Goal: Task Accomplishment & Management: Use online tool/utility

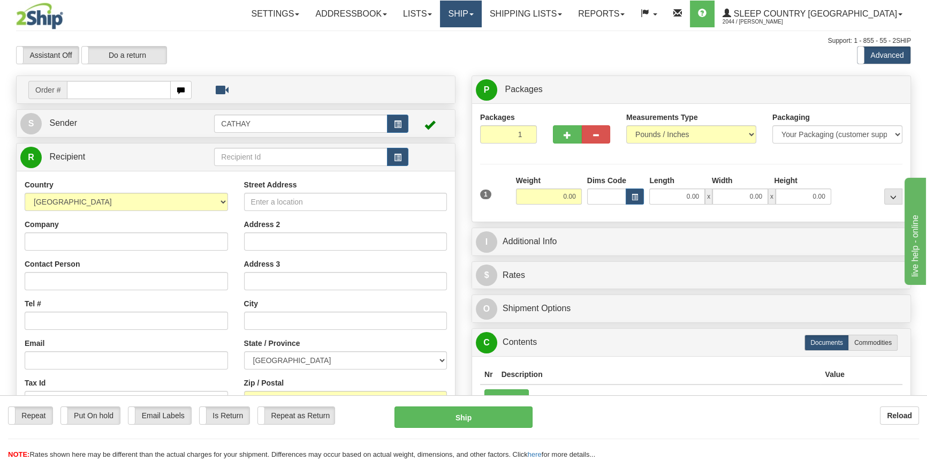
click at [481, 26] on link "Ship" at bounding box center [460, 14] width 41 height 27
click at [471, 52] on span "OnHold / Order Queue" at bounding box center [432, 51] width 75 height 9
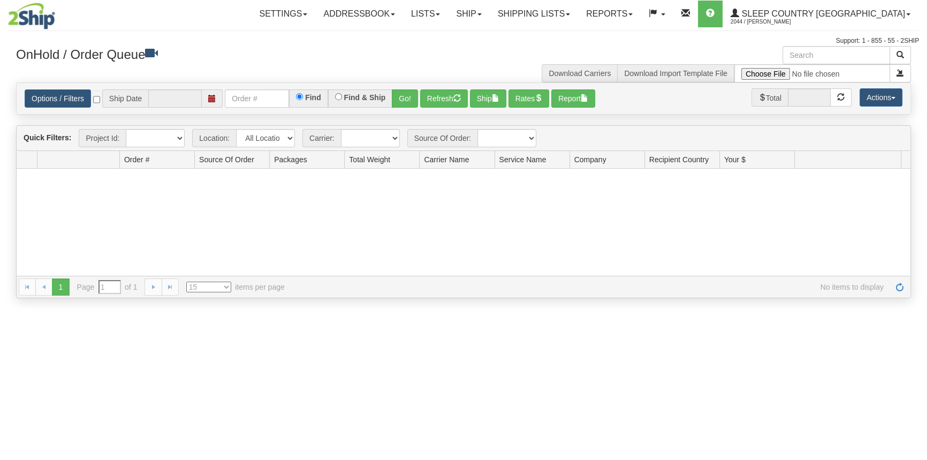
type input "[DATE]"
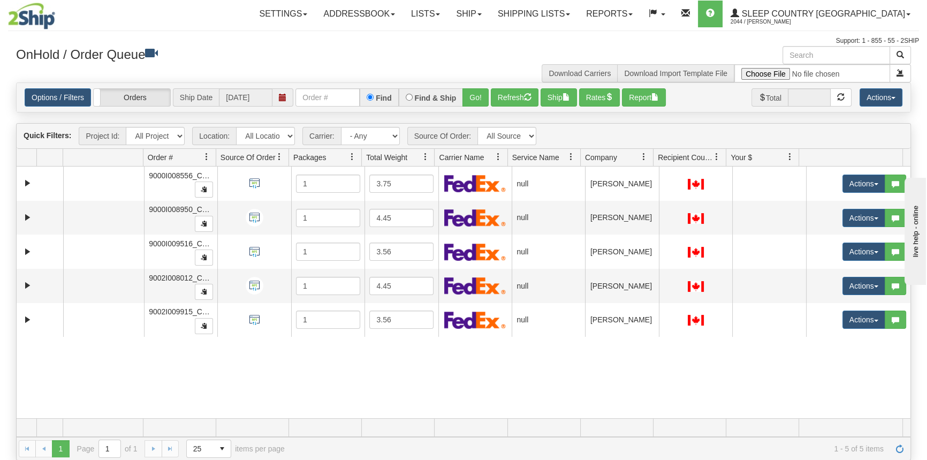
drag, startPoint x: 214, startPoint y: 155, endPoint x: 284, endPoint y: 155, distance: 70.1
click at [287, 155] on div "Aggregation Group Id Id Location Request Id Reply Id Order # Source Of Order Pa…" at bounding box center [460, 157] width 886 height 17
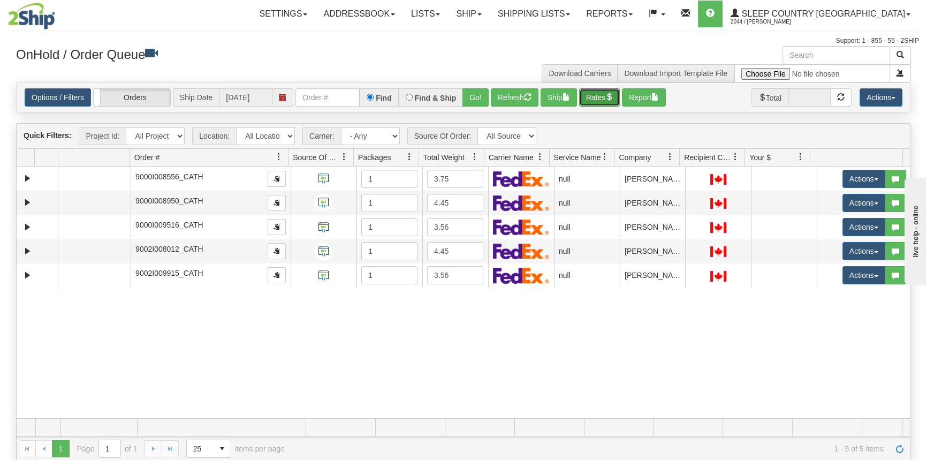
click at [605, 99] on button "Rates" at bounding box center [599, 97] width 41 height 18
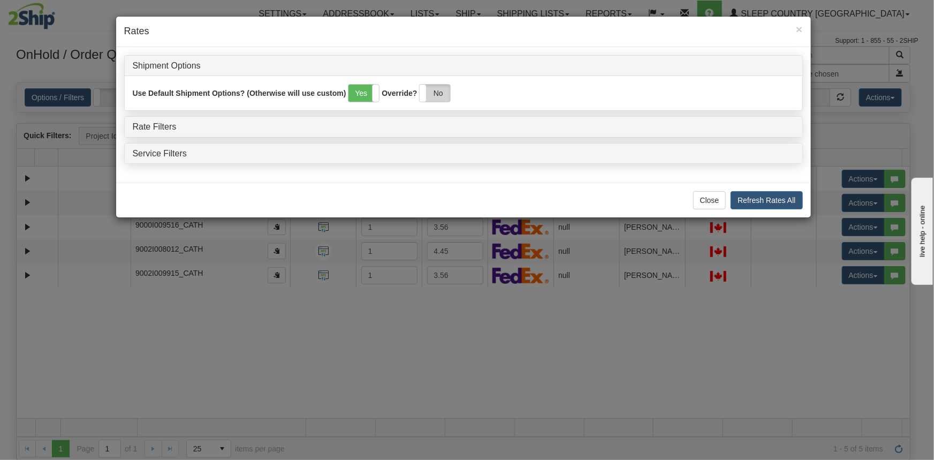
click at [446, 95] on label "No" at bounding box center [435, 93] width 31 height 17
click at [173, 124] on link "Rate Filters" at bounding box center [155, 126] width 44 height 9
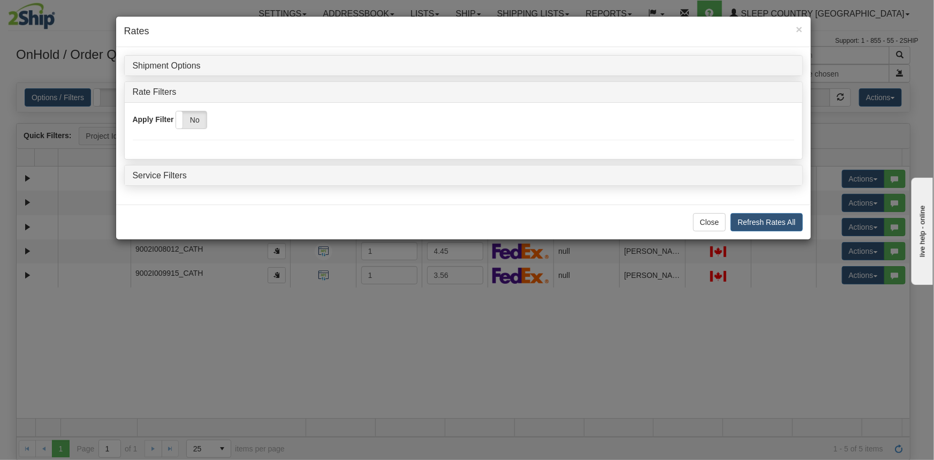
drag, startPoint x: 195, startPoint y: 119, endPoint x: 443, endPoint y: 171, distance: 252.8
click at [199, 119] on label "No" at bounding box center [191, 119] width 31 height 17
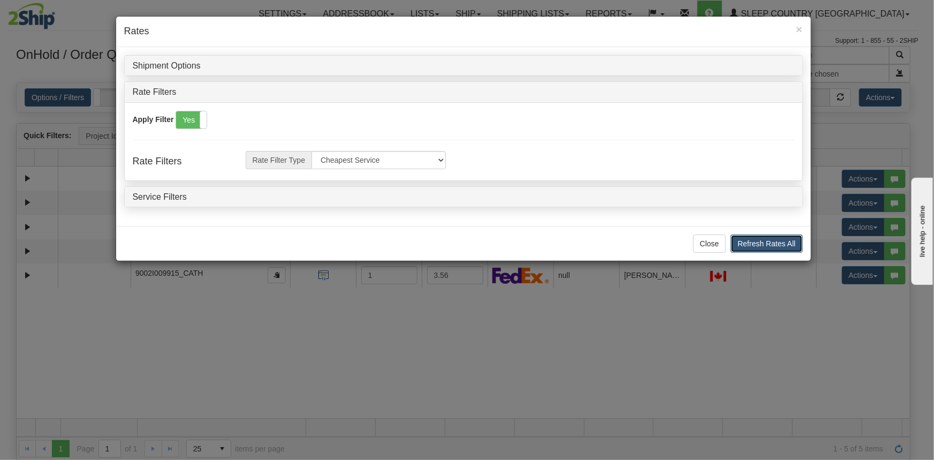
click at [764, 240] on button "Refresh Rates All" at bounding box center [767, 243] width 72 height 18
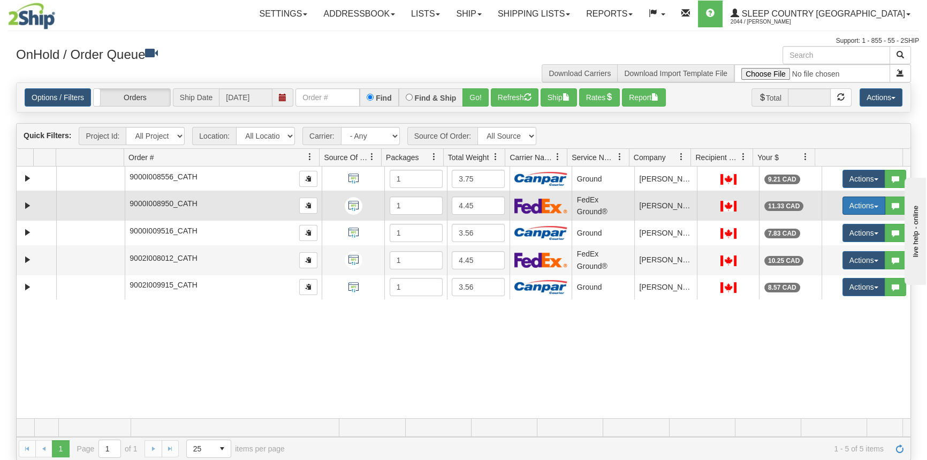
click at [846, 205] on button "Actions" at bounding box center [864, 205] width 43 height 18
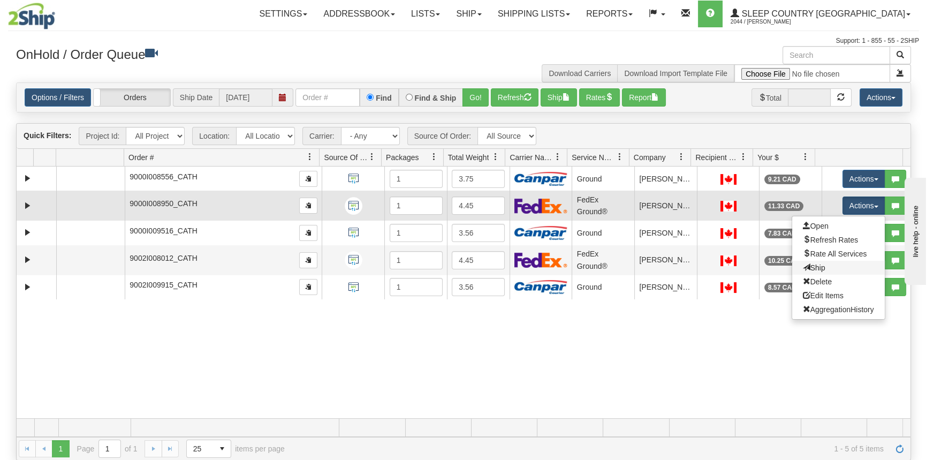
click at [821, 262] on link "Ship" at bounding box center [838, 268] width 93 height 14
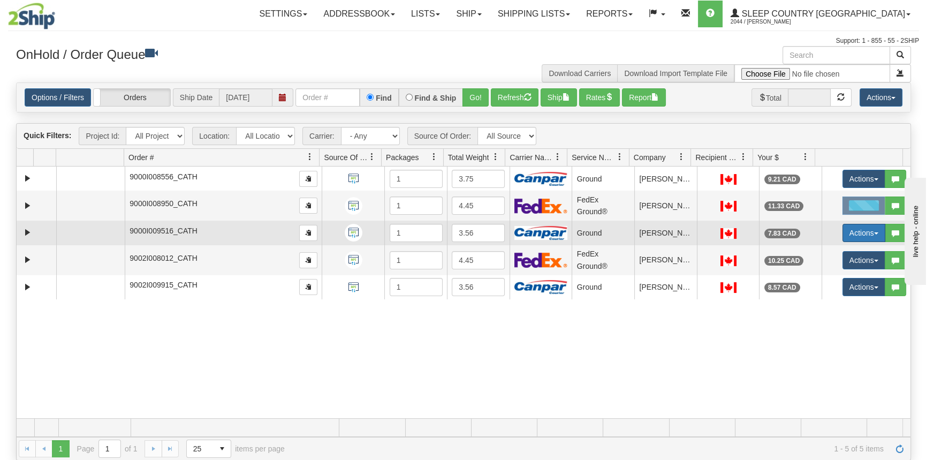
click at [843, 234] on button "Actions" at bounding box center [864, 233] width 43 height 18
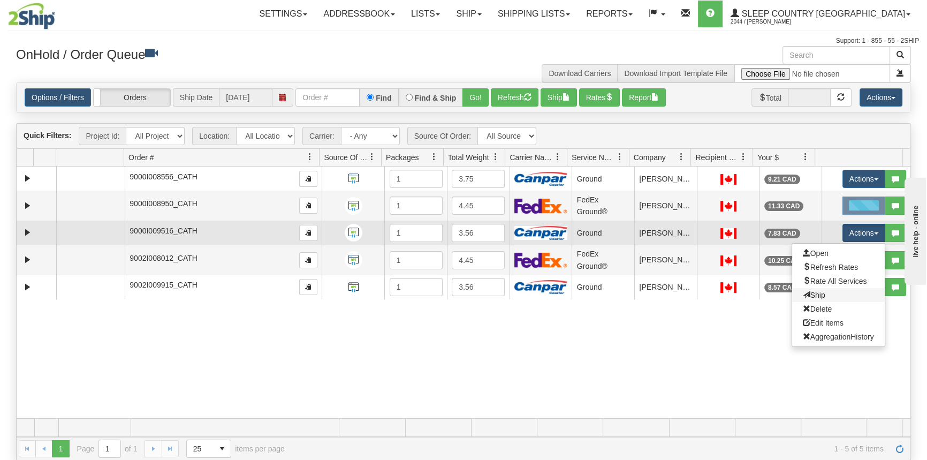
click at [829, 292] on link "Ship" at bounding box center [838, 295] width 93 height 14
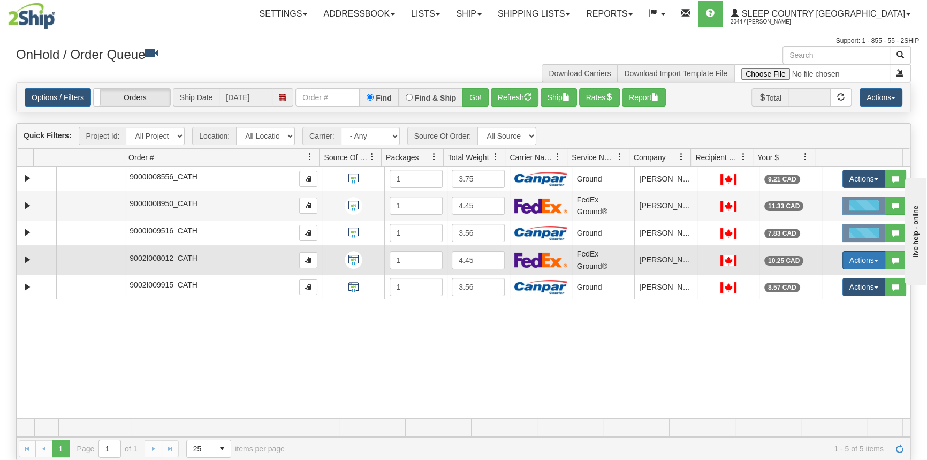
click at [857, 253] on button "Actions" at bounding box center [864, 260] width 43 height 18
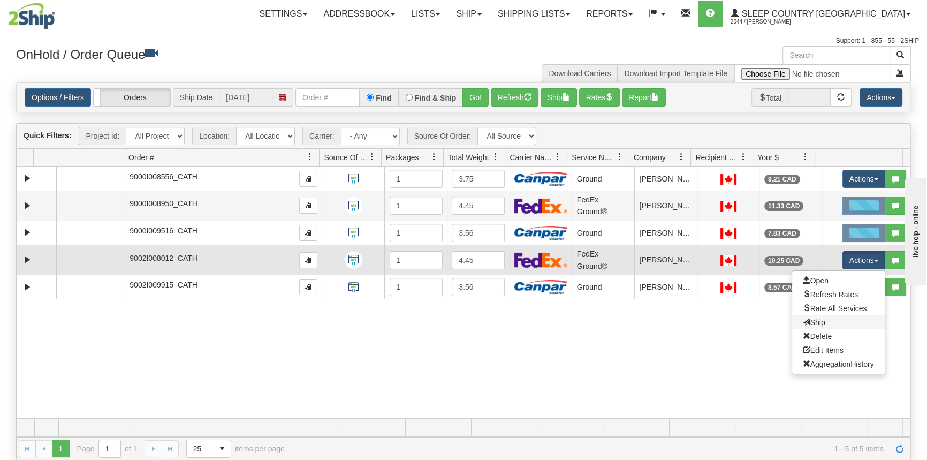
click at [831, 325] on link "Ship" at bounding box center [838, 322] width 93 height 14
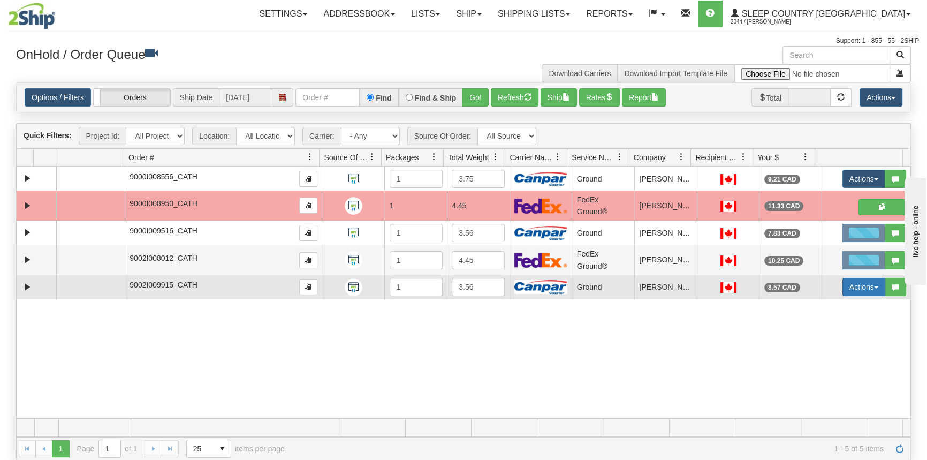
click at [861, 286] on button "Actions" at bounding box center [864, 287] width 43 height 18
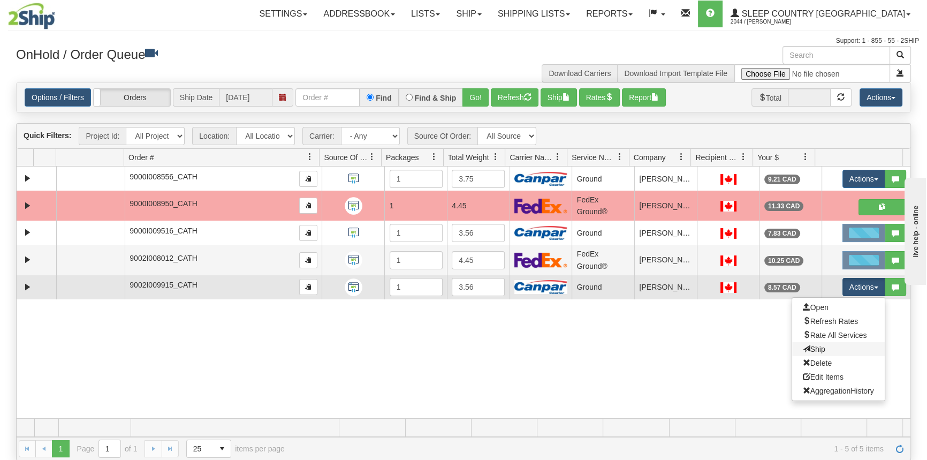
drag, startPoint x: 825, startPoint y: 353, endPoint x: 827, endPoint y: 346, distance: 7.3
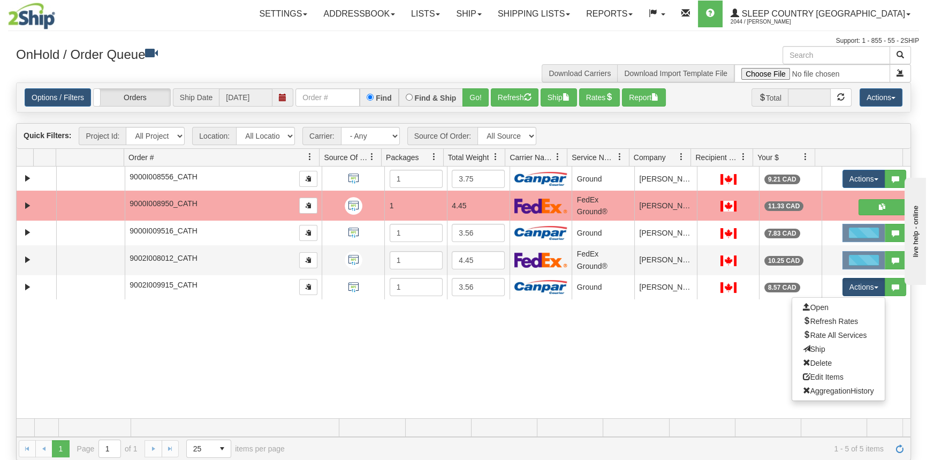
click at [825, 352] on link "Ship" at bounding box center [838, 349] width 93 height 14
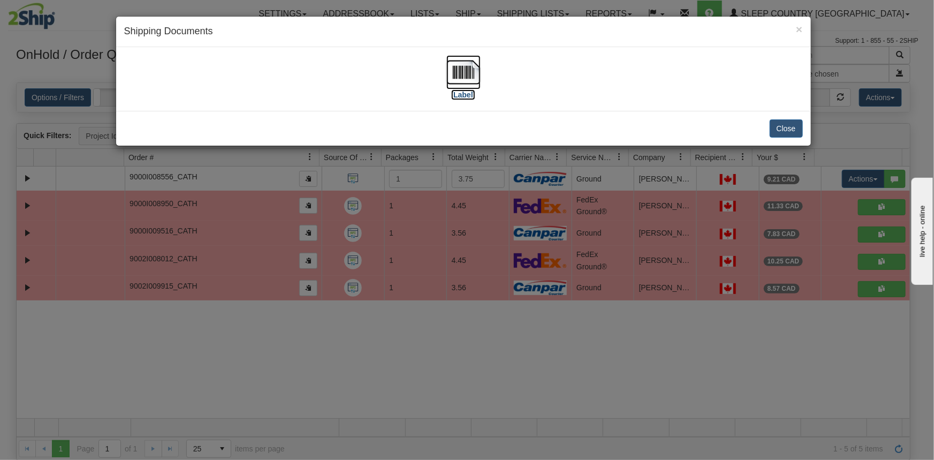
click at [463, 91] on label "[Label]" at bounding box center [463, 94] width 25 height 11
click at [797, 30] on span "×" at bounding box center [799, 29] width 6 height 12
